Goal: Task Accomplishment & Management: Manage account settings

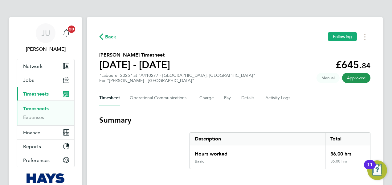
click at [139, 136] on section "Summary Description Total Hours worked 36.00 hrs Basic 36.00 hrs" at bounding box center [234, 143] width 271 height 54
click at [42, 107] on link "Timesheets" at bounding box center [36, 109] width 26 height 6
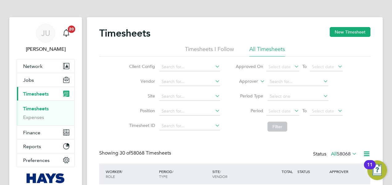
click at [253, 82] on label "Approver" at bounding box center [244, 82] width 28 height 6
click at [243, 90] on li "Worker" at bounding box center [243, 89] width 30 height 8
click at [288, 81] on input at bounding box center [297, 82] width 61 height 9
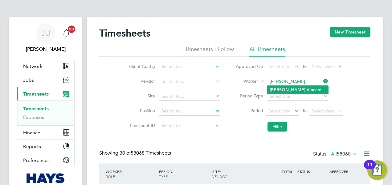
click at [307, 89] on b "Vin" at bounding box center [310, 90] width 6 height 5
type input "[PERSON_NAME]"
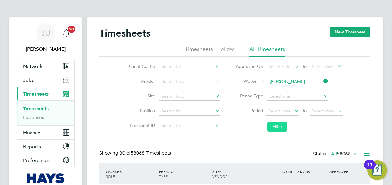
click at [276, 125] on button "Filter" at bounding box center [277, 127] width 20 height 10
click at [253, 128] on li "Filter" at bounding box center [289, 127] width 123 height 16
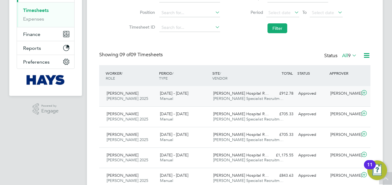
click at [361, 92] on icon at bounding box center [364, 93] width 8 height 5
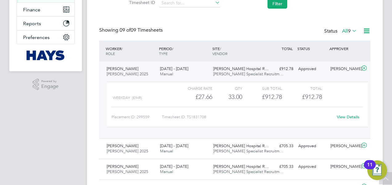
click at [140, 19] on div "Timesheets New Timesheet Timesheets I Follow All Timesheets Client Config Vendo…" at bounding box center [234, 104] width 271 height 400
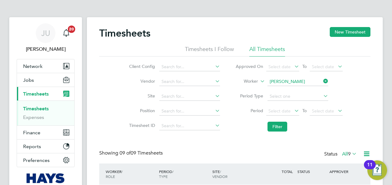
click at [35, 109] on link "Timesheets" at bounding box center [36, 109] width 26 height 6
click at [322, 80] on icon at bounding box center [322, 81] width 0 height 9
click at [292, 81] on input at bounding box center [297, 82] width 61 height 9
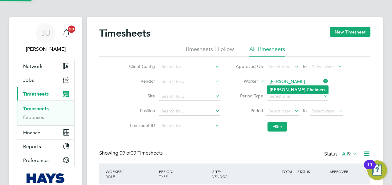
click at [307, 91] on b "Chalmers" at bounding box center [316, 90] width 19 height 5
type input "[PERSON_NAME]"
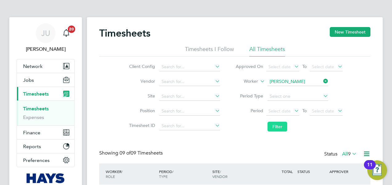
click at [279, 129] on button "Filter" at bounding box center [277, 127] width 20 height 10
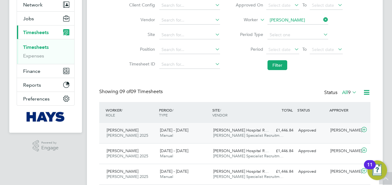
click at [363, 129] on icon at bounding box center [364, 130] width 8 height 5
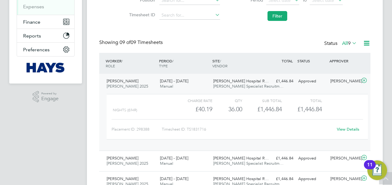
click at [344, 130] on link "View Details" at bounding box center [348, 129] width 22 height 5
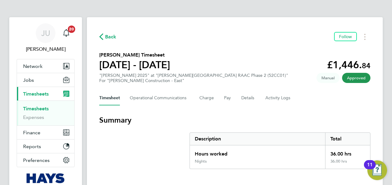
click at [246, 119] on h3 "Summary" at bounding box center [234, 121] width 271 height 10
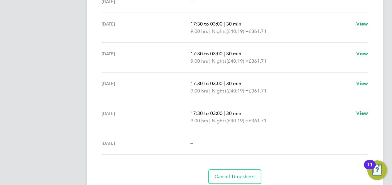
scroll to position [234, 0]
click at [285, 156] on section "Time Worked Sat 20 Sep – Sun 21 Sep – Mon 22 Sep 17:30 to 03:00 | 30 min 9.00 h…" at bounding box center [234, 67] width 271 height 234
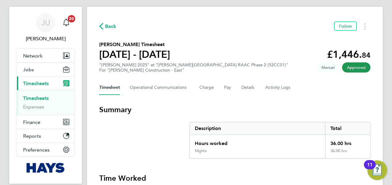
scroll to position [0, 0]
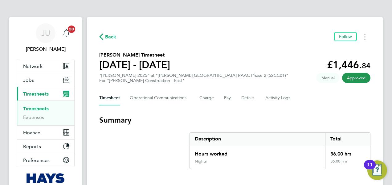
click at [107, 35] on span "Back" at bounding box center [110, 36] width 11 height 7
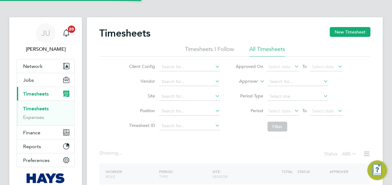
click at [188, 155] on div "Showing ... Status All 0" at bounding box center [234, 157] width 271 height 14
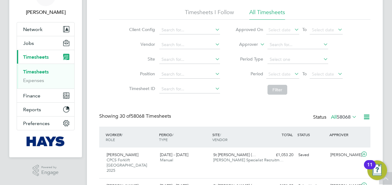
click at [259, 41] on icon at bounding box center [259, 43] width 0 height 6
click at [243, 51] on li "Worker" at bounding box center [243, 52] width 30 height 8
click at [277, 47] on input at bounding box center [297, 45] width 61 height 9
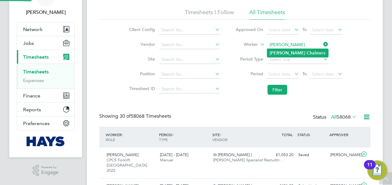
click at [279, 54] on b "James" at bounding box center [288, 53] width 36 height 5
type input "[PERSON_NAME]"
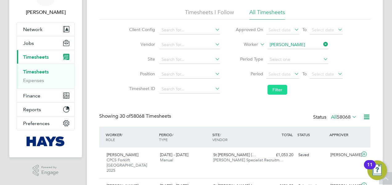
click at [275, 88] on button "Filter" at bounding box center [277, 90] width 20 height 10
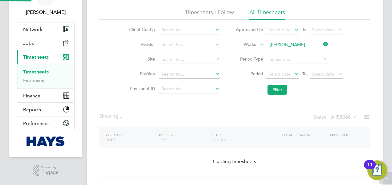
click at [257, 100] on div "Timesheets New Timesheet Timesheets I Follow All Timesheets Client Config Vendo…" at bounding box center [234, 83] width 271 height 187
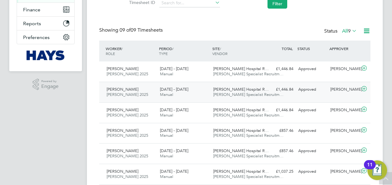
click at [366, 89] on icon at bounding box center [364, 89] width 8 height 5
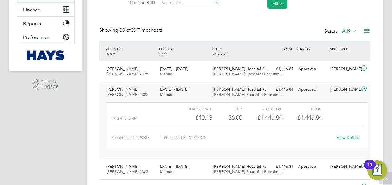
click at [366, 89] on icon at bounding box center [364, 89] width 8 height 5
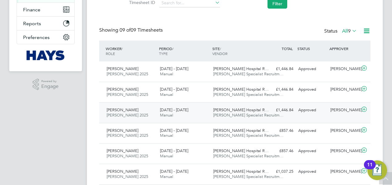
click at [364, 108] on icon at bounding box center [364, 109] width 8 height 5
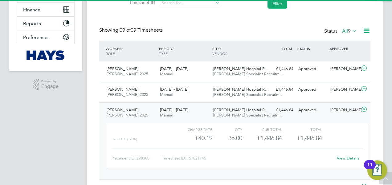
click at [364, 108] on icon at bounding box center [364, 109] width 8 height 5
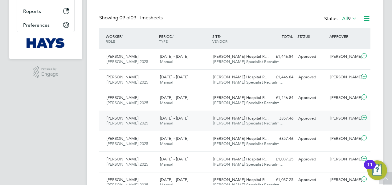
click at [364, 117] on icon at bounding box center [364, 118] width 8 height 5
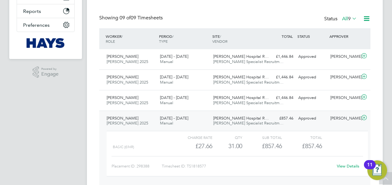
click at [364, 117] on icon at bounding box center [364, 118] width 8 height 5
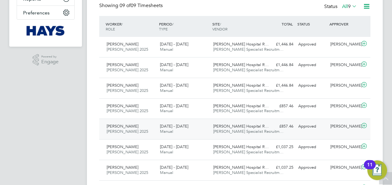
click at [360, 126] on icon at bounding box center [364, 126] width 8 height 5
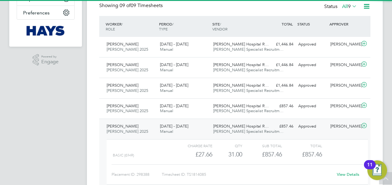
click at [360, 126] on icon at bounding box center [364, 126] width 8 height 5
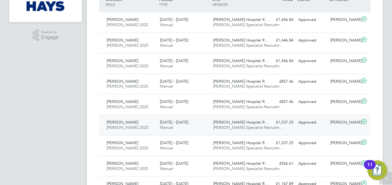
click at [362, 126] on div at bounding box center [365, 123] width 11 height 10
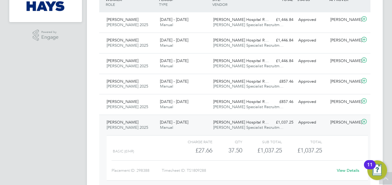
click at [362, 126] on div at bounding box center [365, 123] width 11 height 10
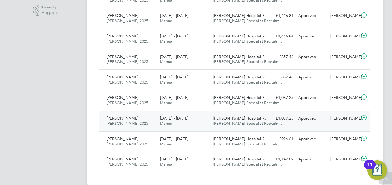
click at [363, 119] on icon at bounding box center [364, 118] width 8 height 5
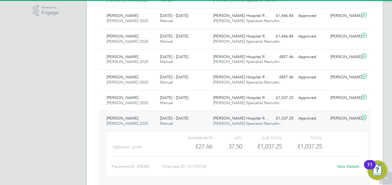
click at [363, 119] on icon at bounding box center [364, 118] width 8 height 5
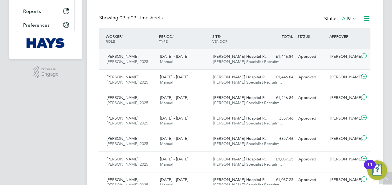
click at [365, 55] on icon at bounding box center [364, 56] width 8 height 5
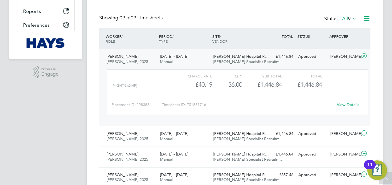
click at [343, 105] on link "View Details" at bounding box center [348, 104] width 22 height 5
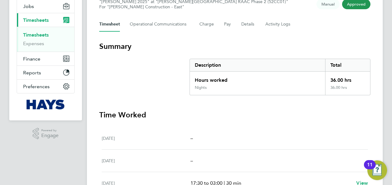
scroll to position [62, 0]
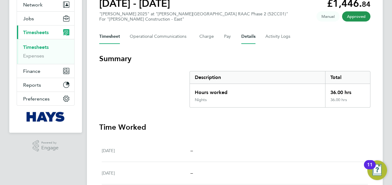
click at [249, 38] on button "Details" at bounding box center [248, 36] width 14 height 15
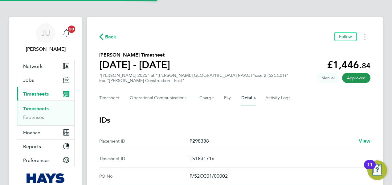
click at [225, 128] on section "IDs Placement ID P298388 View Timesheet ID TS1831716 PO No P/52CC01/00002 Invoi…" at bounding box center [234, 167] width 271 height 102
click at [271, 101] on Logs-tab "Activity Logs" at bounding box center [278, 98] width 26 height 15
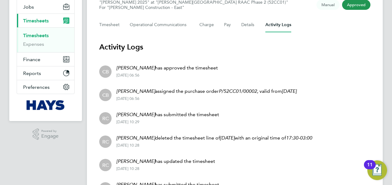
scroll to position [74, 0]
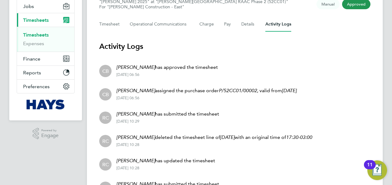
click at [311, 97] on li "CB Craig Baldry assigned the purchase order P/52CC01/00002 , valid from 01 Feb …" at bounding box center [234, 93] width 271 height 23
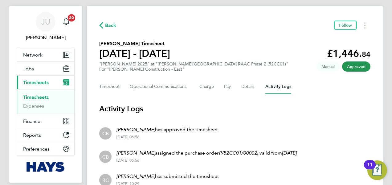
scroll to position [0, 0]
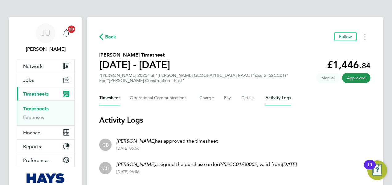
click at [120, 97] on button "Timesheet" at bounding box center [109, 98] width 21 height 15
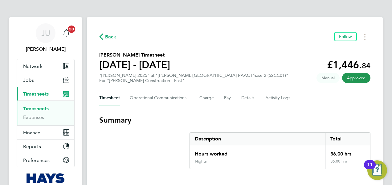
click at [275, 131] on section "Summary Description Total Hours worked 36.00 hrs Nights 36.00 hrs" at bounding box center [234, 143] width 271 height 54
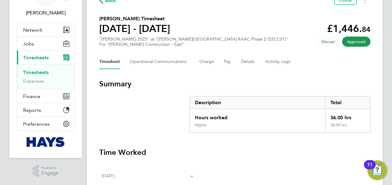
scroll to position [37, 0]
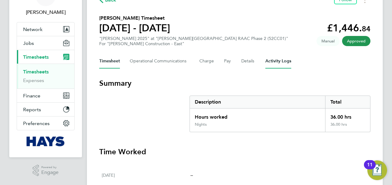
click at [274, 60] on Logs-tab "Activity Logs" at bounding box center [278, 61] width 26 height 15
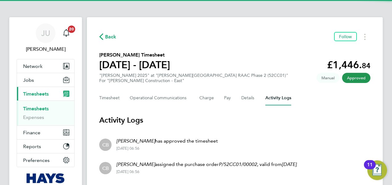
click at [251, 133] on li "CB Craig Baldry has approved the timesheet 01 Oct 2025 - 06:56" at bounding box center [234, 144] width 271 height 23
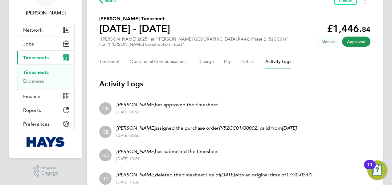
scroll to position [37, 0]
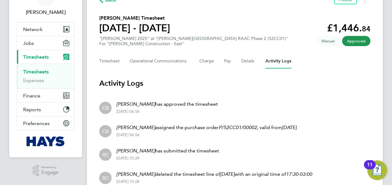
click at [266, 152] on li "RC Ryan Claxton has submitted the timesheet 30 Sep 2025 - 10:29" at bounding box center [234, 154] width 271 height 23
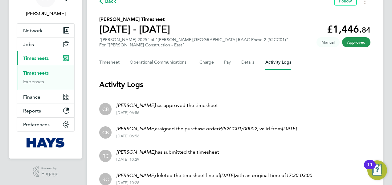
scroll to position [23, 0]
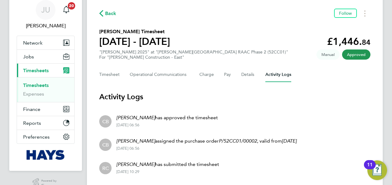
click at [257, 117] on li "CB Craig Baldry has approved the timesheet 01 Oct 2025 - 06:56" at bounding box center [234, 120] width 271 height 23
click at [47, 86] on link "Timesheets" at bounding box center [36, 86] width 26 height 6
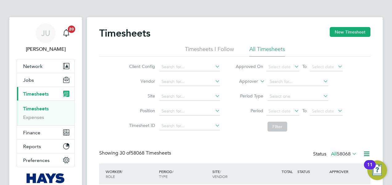
click at [259, 81] on icon at bounding box center [259, 80] width 0 height 6
click at [246, 93] on li "Approver" at bounding box center [243, 97] width 30 height 8
click at [253, 84] on label "Approver" at bounding box center [244, 82] width 28 height 6
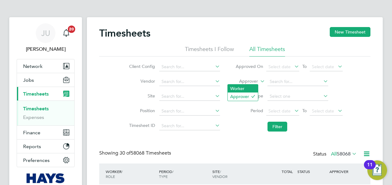
click at [249, 87] on li "Worker" at bounding box center [243, 89] width 30 height 8
click at [249, 153] on div "Showing 30 of 58068 Timesheets Status All 58068" at bounding box center [234, 157] width 271 height 14
click at [285, 81] on input at bounding box center [297, 82] width 61 height 9
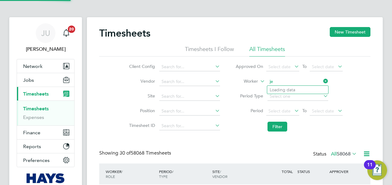
type input "j"
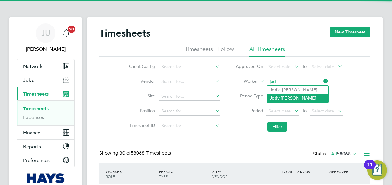
click at [284, 99] on li "Jod y Jeary" at bounding box center [297, 98] width 61 height 8
type input "[PERSON_NAME]"
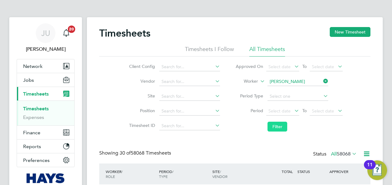
click at [276, 124] on button "Filter" at bounding box center [277, 127] width 20 height 10
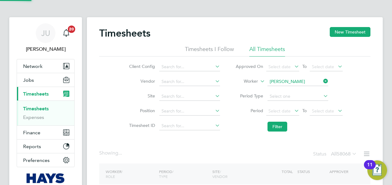
click at [243, 135] on div "Timesheets New Timesheet Timesheets I Follow All Timesheets Client Config Vendo…" at bounding box center [234, 120] width 271 height 187
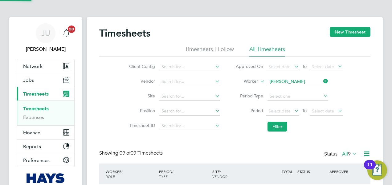
scroll to position [15, 53]
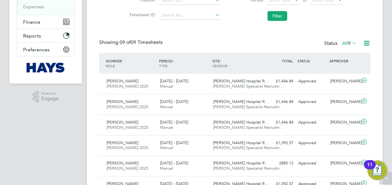
click at [249, 41] on div "Showing 09 of 09 Timesheets Status All 9" at bounding box center [234, 46] width 271 height 14
click at [248, 36] on div "Timesheets New Timesheet Timesheets I Follow All Timesheets Client Config Vendo…" at bounding box center [234, 87] width 271 height 343
click at [363, 83] on icon at bounding box center [364, 80] width 8 height 5
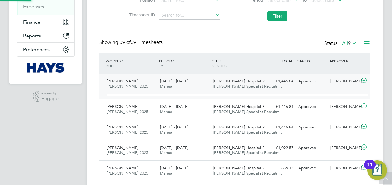
scroll to position [10, 60]
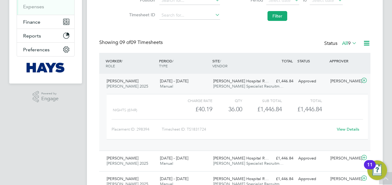
click at [347, 128] on link "View Details" at bounding box center [348, 129] width 22 height 5
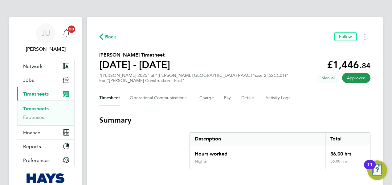
click at [265, 103] on Logs-tab "Activity Logs" at bounding box center [278, 98] width 26 height 15
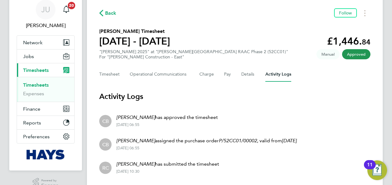
scroll to position [25, 0]
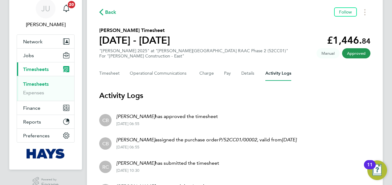
click at [306, 119] on li "CB [PERSON_NAME] has approved the timesheet [DATE] 06:55" at bounding box center [234, 119] width 271 height 23
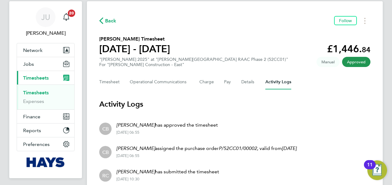
scroll to position [12, 0]
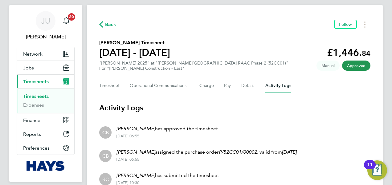
click at [306, 119] on section "Activity Logs CB [PERSON_NAME] has approved the timesheet [DATE] 06:55 CB [PERS…" at bounding box center [234, 158] width 271 height 111
click at [316, 116] on section "Activity Logs CB [PERSON_NAME] has approved the timesheet [DATE] 06:55 CB [PERS…" at bounding box center [234, 158] width 271 height 111
click at [38, 95] on link "Timesheets" at bounding box center [36, 97] width 26 height 6
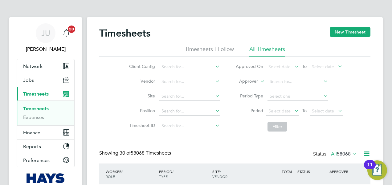
click at [256, 82] on label "Approver" at bounding box center [244, 82] width 28 height 6
click at [241, 88] on li "Worker" at bounding box center [243, 89] width 30 height 8
click at [283, 82] on input at bounding box center [297, 82] width 61 height 9
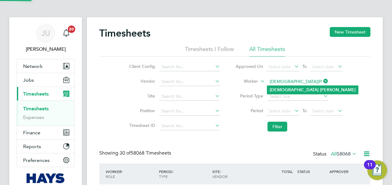
click at [282, 91] on b "[DEMOGRAPHIC_DATA]" at bounding box center [294, 90] width 49 height 5
type input "[DEMOGRAPHIC_DATA][PERSON_NAME]"
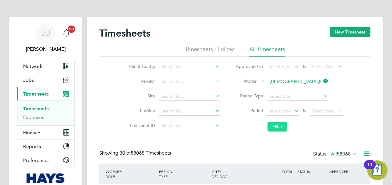
click at [275, 127] on button "Filter" at bounding box center [277, 127] width 20 height 10
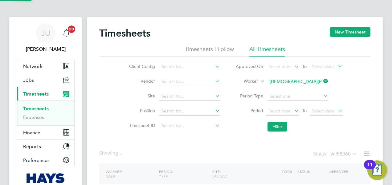
click at [261, 134] on li "Filter" at bounding box center [289, 127] width 123 height 16
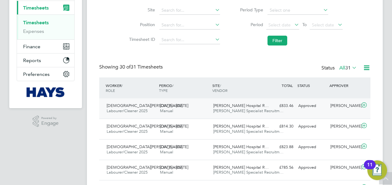
click at [364, 104] on icon at bounding box center [364, 105] width 8 height 5
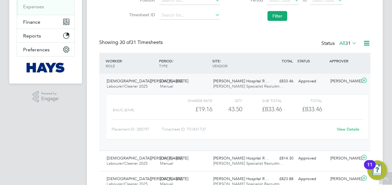
click at [193, 40] on div "Showing 30 of 31 Timesheets Status All 31" at bounding box center [234, 46] width 271 height 14
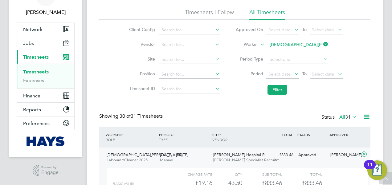
click at [322, 44] on icon at bounding box center [322, 44] width 0 height 9
click at [289, 45] on input at bounding box center [297, 45] width 61 height 9
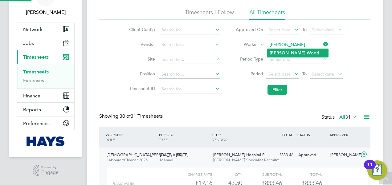
click at [307, 54] on b "Wood" at bounding box center [313, 53] width 13 height 5
type input "[PERSON_NAME]"
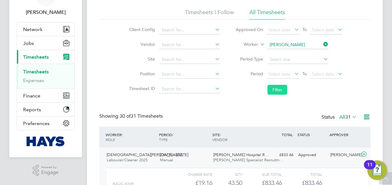
click at [278, 89] on button "Filter" at bounding box center [277, 90] width 20 height 10
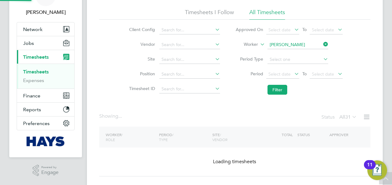
click at [255, 101] on div "Timesheets New Timesheet Timesheets I Follow All Timesheets Client Config Vendo…" at bounding box center [234, 83] width 271 height 187
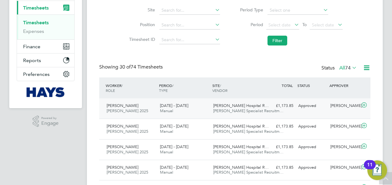
click at [361, 105] on icon at bounding box center [364, 105] width 8 height 5
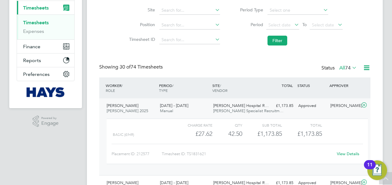
click at [361, 105] on icon at bounding box center [364, 105] width 8 height 5
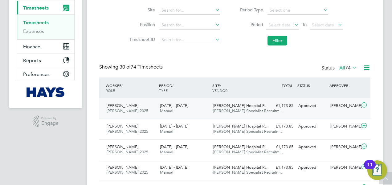
click at [364, 106] on icon at bounding box center [364, 105] width 8 height 5
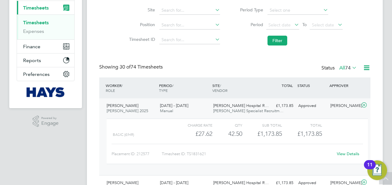
click at [364, 106] on icon at bounding box center [364, 105] width 8 height 5
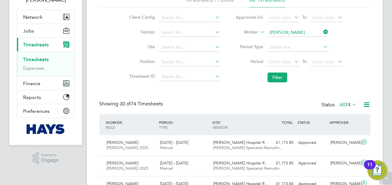
click at [322, 32] on icon at bounding box center [322, 32] width 0 height 9
click at [287, 33] on input at bounding box center [297, 32] width 61 height 9
click at [286, 43] on li "[PERSON_NAME] cent" at bounding box center [297, 41] width 61 height 8
type input "[PERSON_NAME]"
click at [278, 75] on button "Filter" at bounding box center [277, 78] width 20 height 10
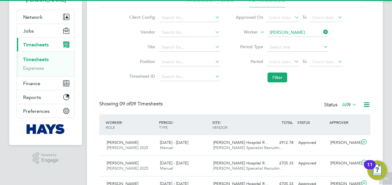
click at [258, 88] on div "Timesheets New Timesheet Timesheets I Follow All Timesheets Client Config Vendo…" at bounding box center [234, 149] width 271 height 343
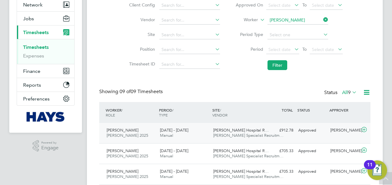
click at [364, 132] on icon at bounding box center [364, 130] width 8 height 5
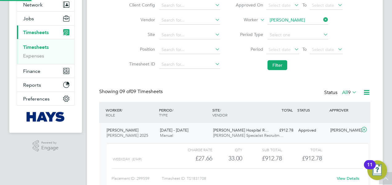
click at [364, 132] on icon at bounding box center [364, 130] width 8 height 5
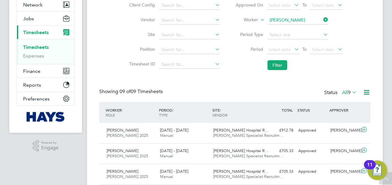
click at [237, 87] on div "Timesheets New Timesheet Timesheets I Follow All Timesheets Client Config Vendo…" at bounding box center [234, 136] width 271 height 343
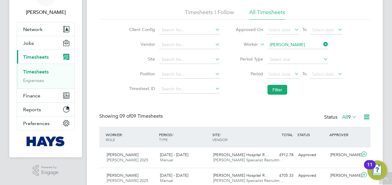
click at [322, 45] on icon at bounding box center [322, 44] width 0 height 9
click at [276, 46] on input at bounding box center [297, 45] width 61 height 9
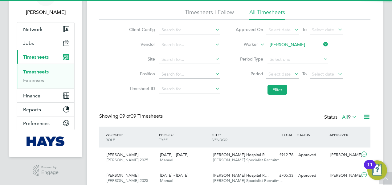
click at [279, 51] on b "[PERSON_NAME]" at bounding box center [288, 53] width 36 height 5
type input "[PERSON_NAME]"
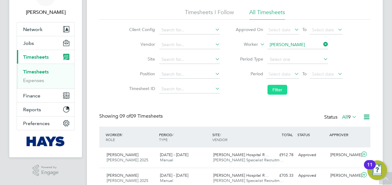
click at [275, 90] on button "Filter" at bounding box center [277, 90] width 20 height 10
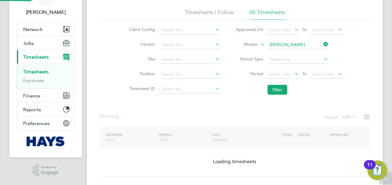
click at [253, 103] on div "Timesheets New Timesheet Timesheets I Follow All Timesheets Client Config Vendo…" at bounding box center [234, 83] width 271 height 187
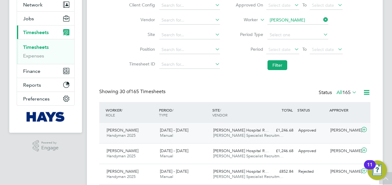
click at [364, 129] on icon at bounding box center [364, 130] width 8 height 5
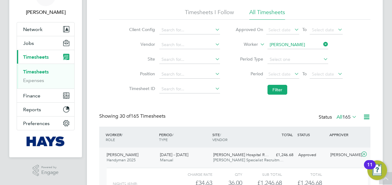
click at [322, 42] on icon at bounding box center [322, 44] width 0 height 9
click at [302, 47] on input at bounding box center [297, 45] width 61 height 9
click at [287, 50] on li "[PERSON_NAME] tting" at bounding box center [297, 53] width 61 height 8
type input "[PERSON_NAME]"
click at [279, 96] on li "Filter" at bounding box center [289, 90] width 123 height 16
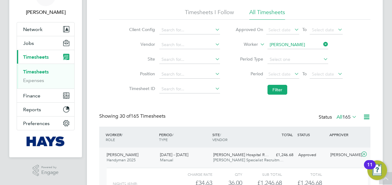
click at [272, 83] on li "Filter" at bounding box center [289, 90] width 123 height 16
click at [272, 86] on button "Filter" at bounding box center [277, 90] width 20 height 10
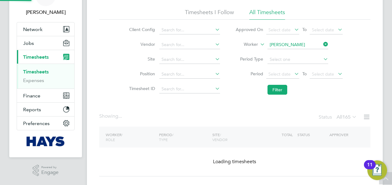
click at [262, 96] on li "Filter" at bounding box center [289, 90] width 123 height 16
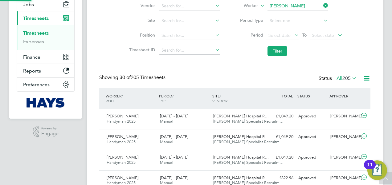
scroll to position [3, 3]
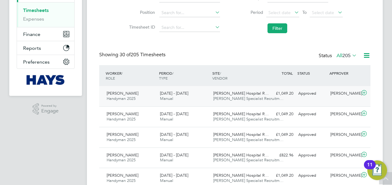
click at [365, 92] on icon at bounding box center [364, 93] width 8 height 5
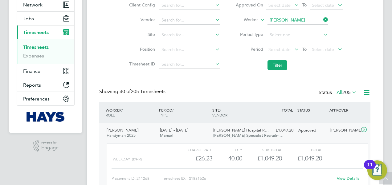
click at [322, 19] on icon at bounding box center [322, 19] width 0 height 9
click at [303, 21] on input at bounding box center [297, 20] width 61 height 9
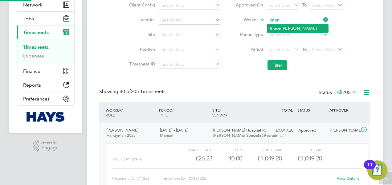
click at [294, 31] on li "[PERSON_NAME]" at bounding box center [297, 28] width 61 height 8
type input "[PERSON_NAME]"
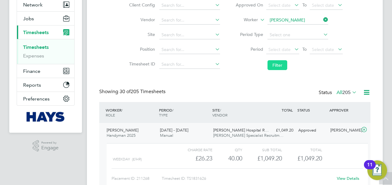
click at [280, 61] on button "Filter" at bounding box center [277, 65] width 20 height 10
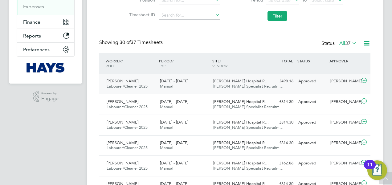
click at [362, 79] on icon at bounding box center [364, 80] width 8 height 5
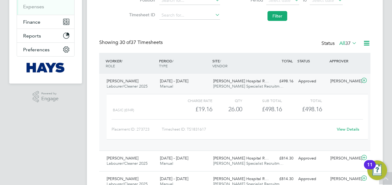
click at [362, 79] on icon at bounding box center [364, 80] width 8 height 5
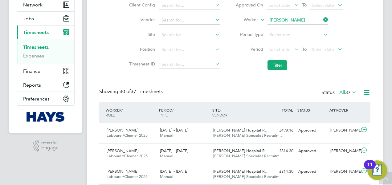
click at [322, 19] on icon at bounding box center [322, 19] width 0 height 9
click at [298, 22] on input at bounding box center [297, 20] width 61 height 9
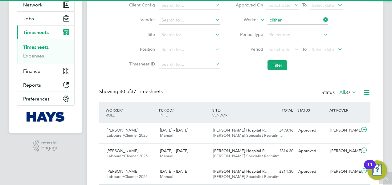
click at [305, 26] on b "Clither" at bounding box center [312, 28] width 14 height 5
type input "[PERSON_NAME]"
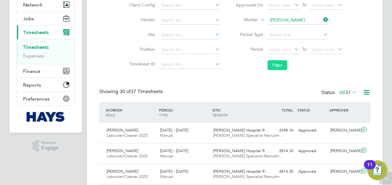
click at [274, 67] on button "Filter" at bounding box center [277, 65] width 20 height 10
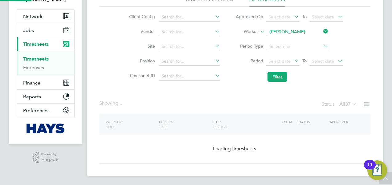
click at [253, 84] on div "Timesheets New Timesheet Timesheets I Follow All Timesheets Client Config Vendo…" at bounding box center [234, 70] width 271 height 187
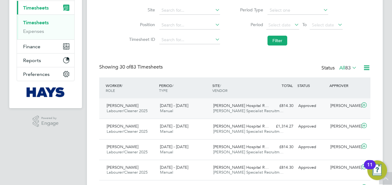
click at [364, 106] on icon at bounding box center [364, 105] width 8 height 5
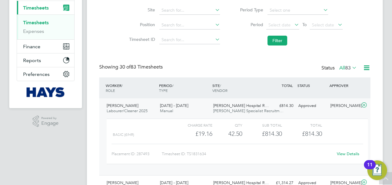
click at [364, 106] on icon at bounding box center [364, 105] width 8 height 5
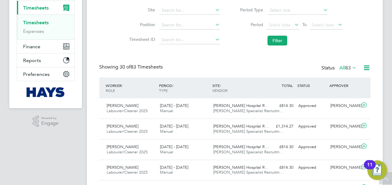
click at [225, 44] on li "Timesheet ID" at bounding box center [174, 40] width 108 height 15
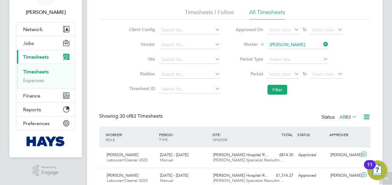
click at [322, 45] on icon at bounding box center [322, 44] width 0 height 9
click at [303, 45] on input at bounding box center [297, 45] width 61 height 9
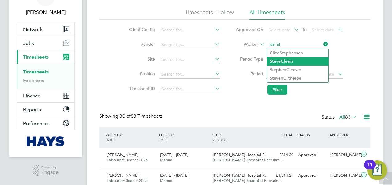
click at [290, 60] on li "Ste ve Cl ears" at bounding box center [297, 61] width 61 height 8
type input "[PERSON_NAME]"
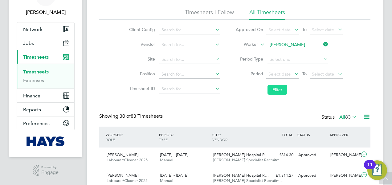
click at [281, 90] on button "Filter" at bounding box center [277, 90] width 20 height 10
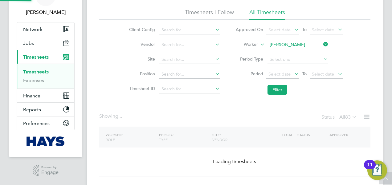
click at [244, 100] on div "Timesheets New Timesheet Timesheets I Follow All Timesheets Client Config Vendo…" at bounding box center [234, 83] width 271 height 187
